Goal: Information Seeking & Learning: Learn about a topic

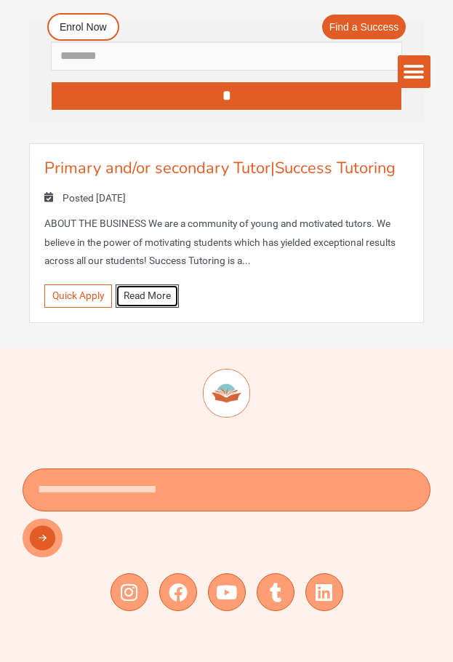
click at [141, 297] on link "Read More" at bounding box center [147, 296] width 63 height 23
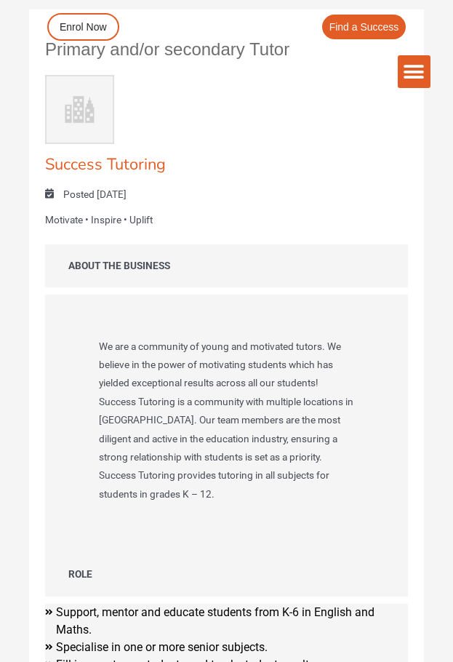
scroll to position [159, 0]
